Goal: Navigation & Orientation: Find specific page/section

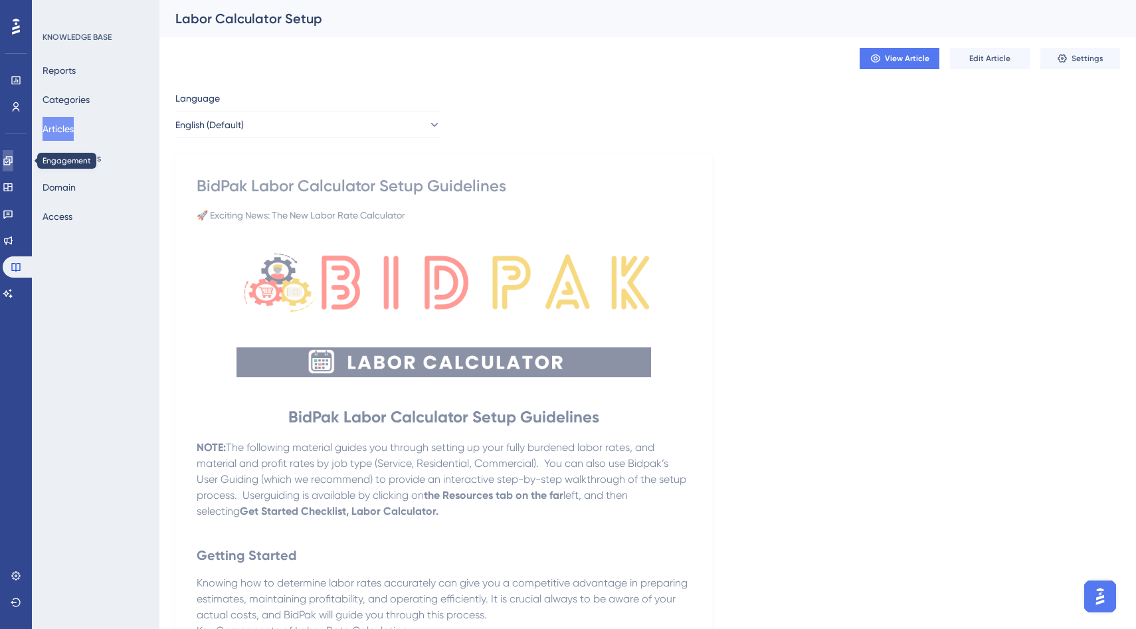
click at [13, 167] on link at bounding box center [8, 160] width 11 height 21
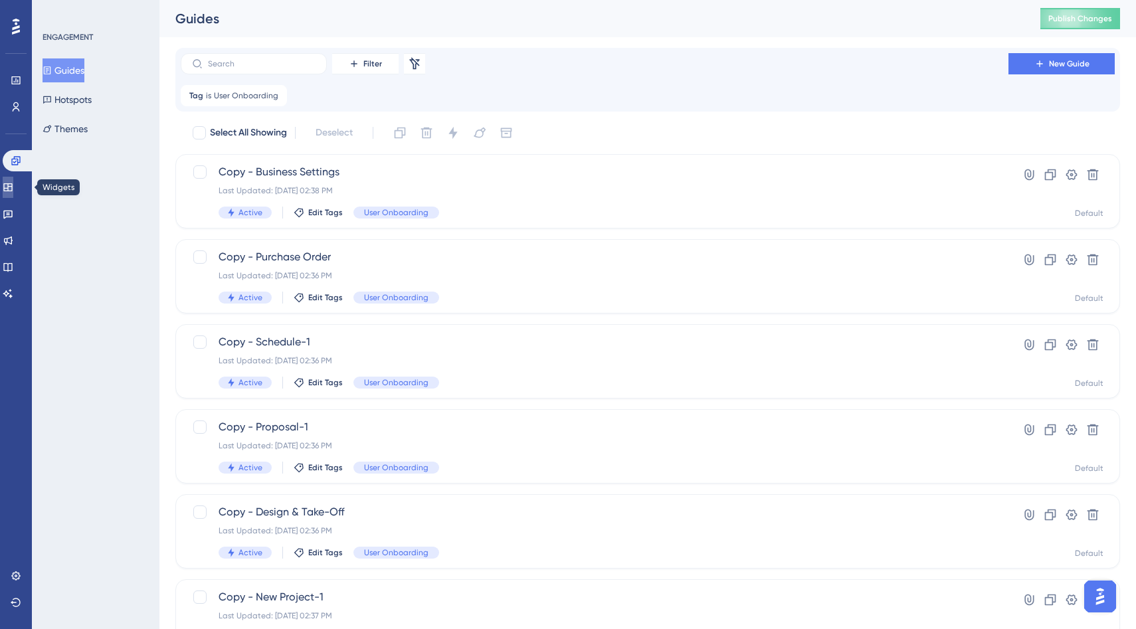
click at [13, 187] on icon at bounding box center [8, 187] width 11 height 11
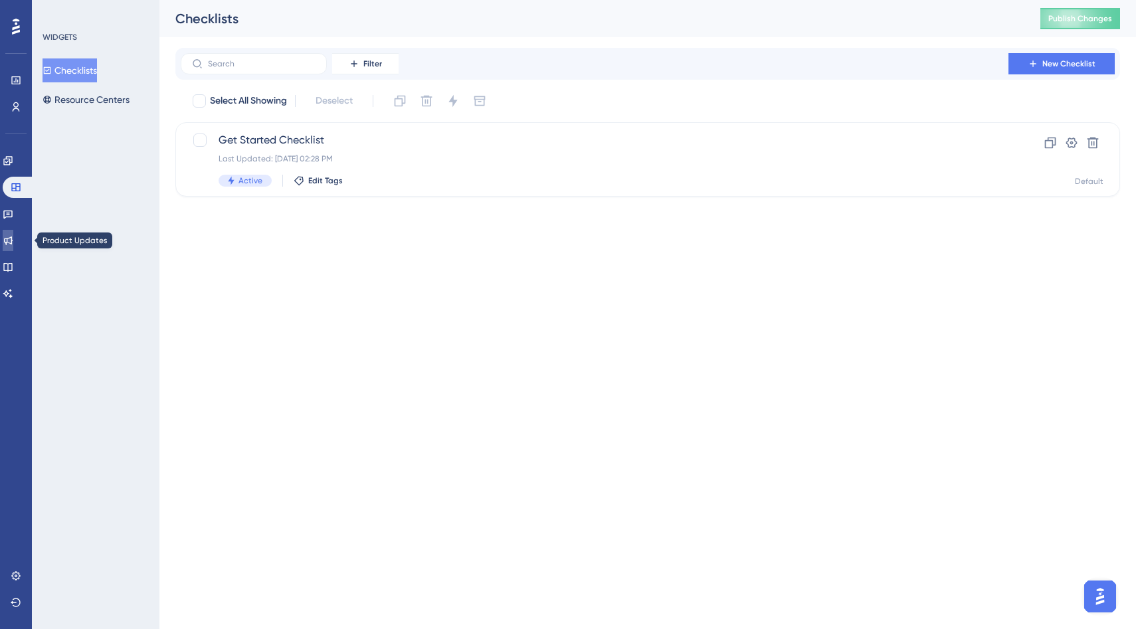
click at [11, 241] on icon at bounding box center [8, 240] width 11 height 11
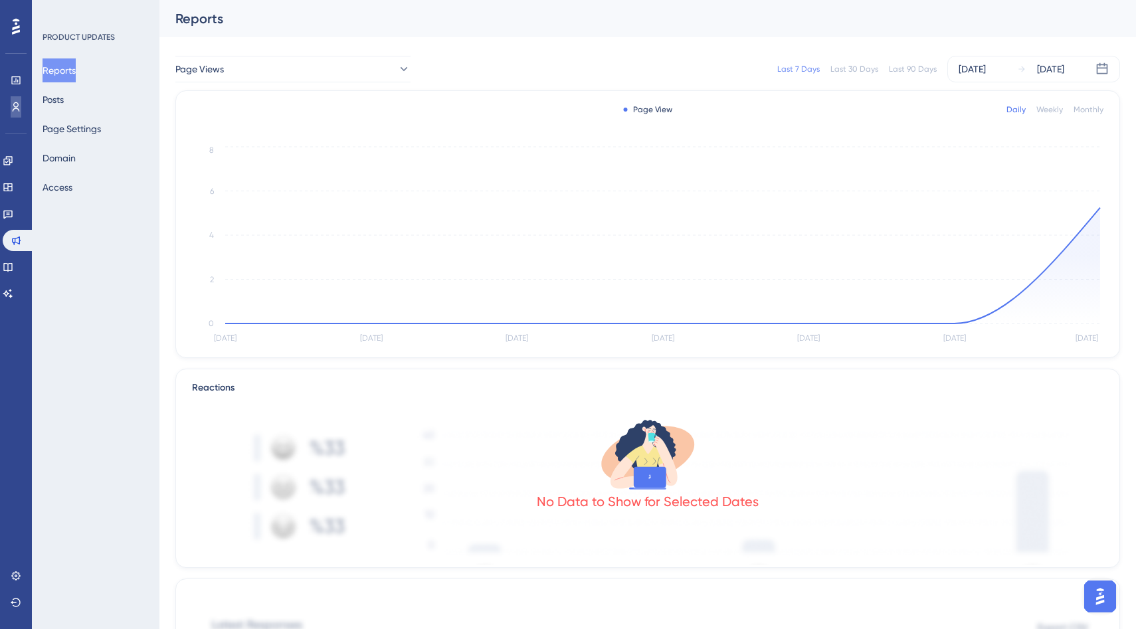
click at [18, 110] on icon at bounding box center [16, 107] width 11 height 11
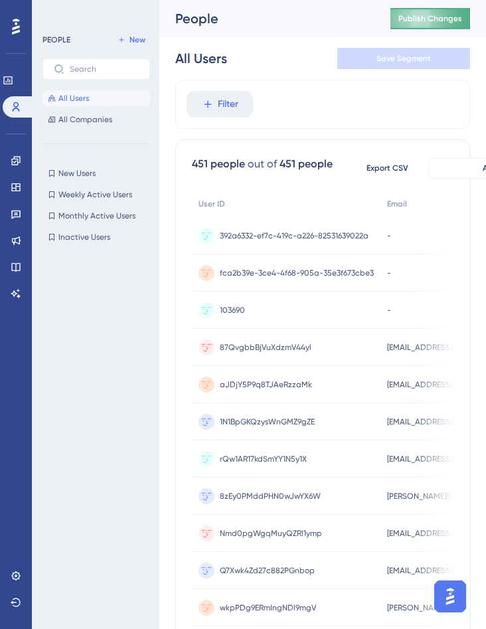
click at [418, 22] on button "Publish Changes" at bounding box center [431, 18] width 80 height 21
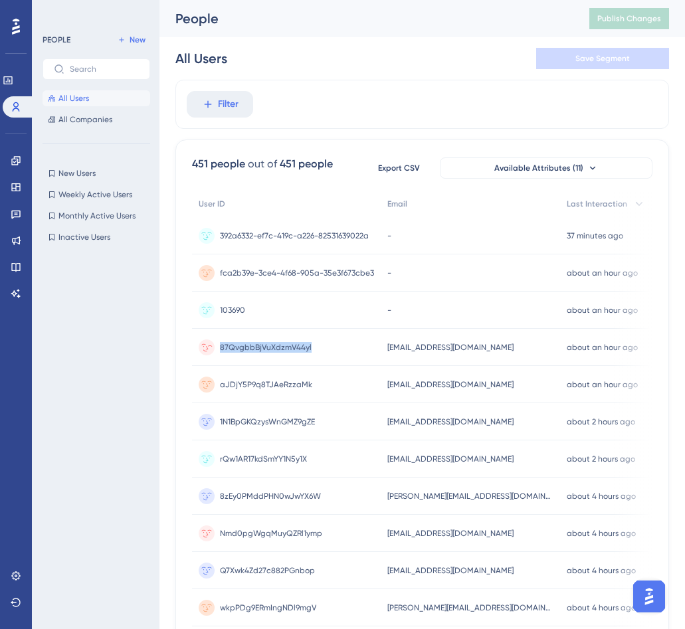
drag, startPoint x: 322, startPoint y: 346, endPoint x: 219, endPoint y: 347, distance: 103.7
click at [219, 347] on div "87QvgbbBjVuXdzmV44yl 87QvgbbBjVuXdzmV44yl" at bounding box center [286, 347] width 189 height 37
copy span "87QvgbbBjVuXdzmV44yl"
